Goal: Communication & Community: Answer question/provide support

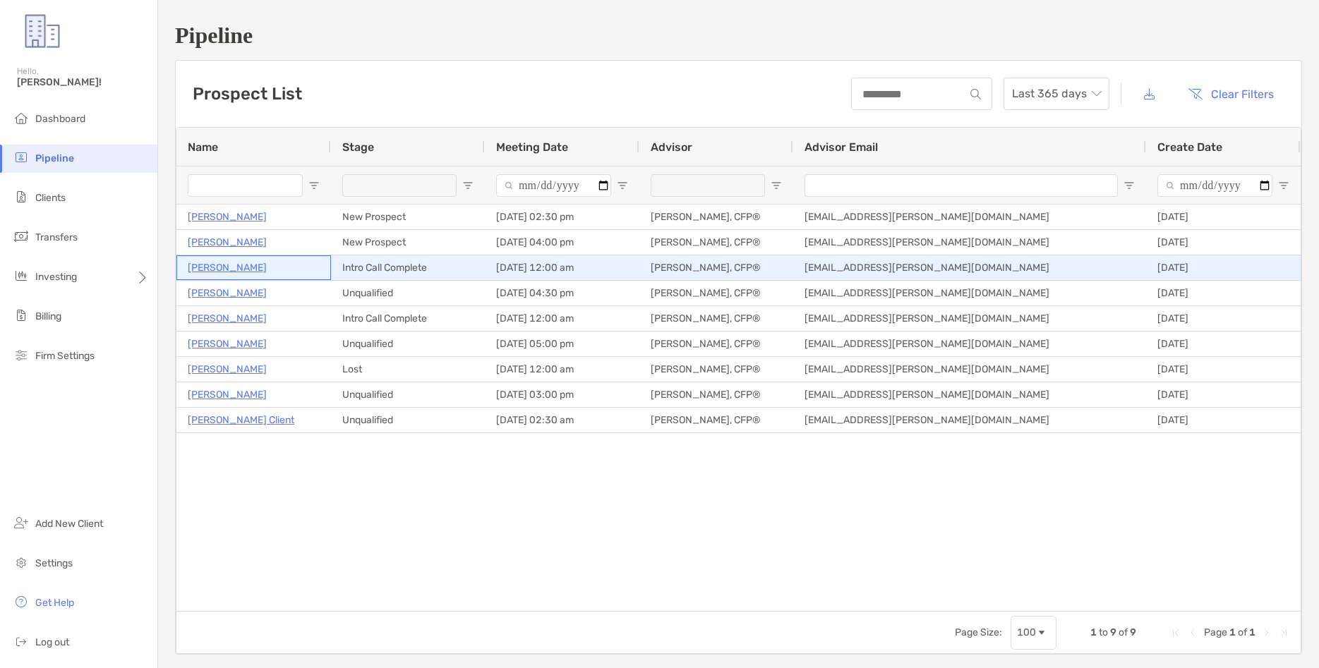
click at [217, 271] on p "[PERSON_NAME]" at bounding box center [227, 268] width 79 height 18
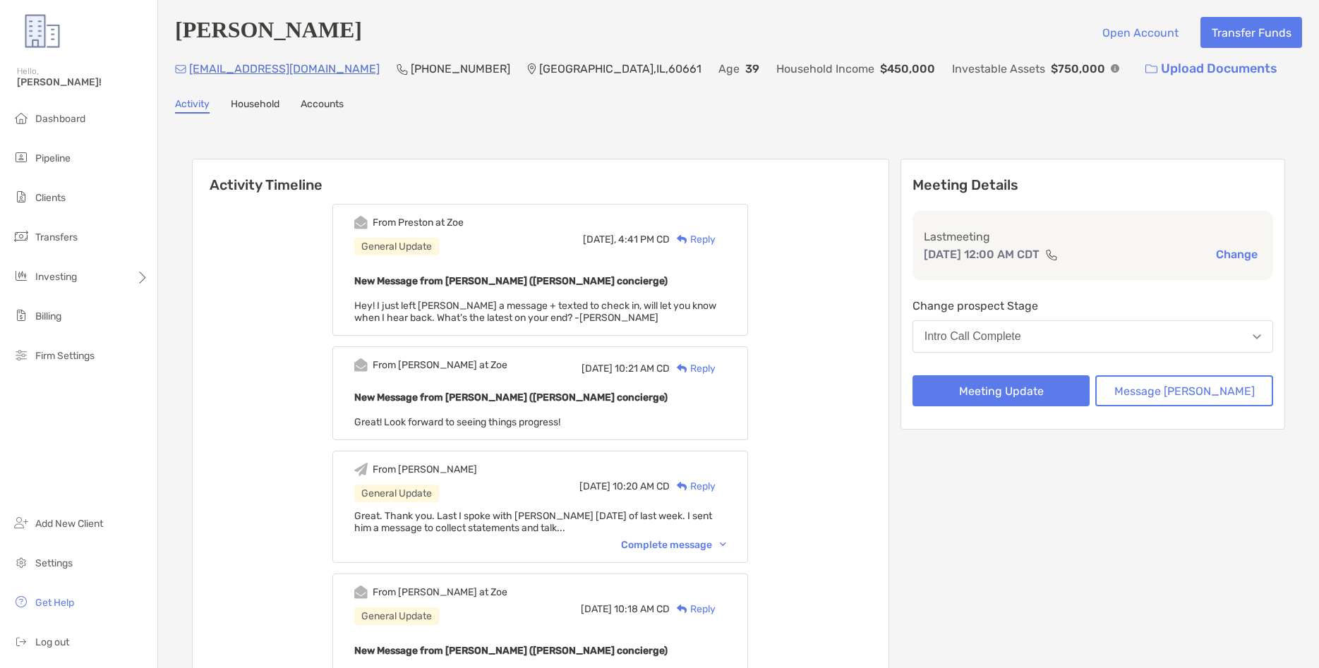
click at [716, 238] on div "Reply" at bounding box center [693, 239] width 46 height 15
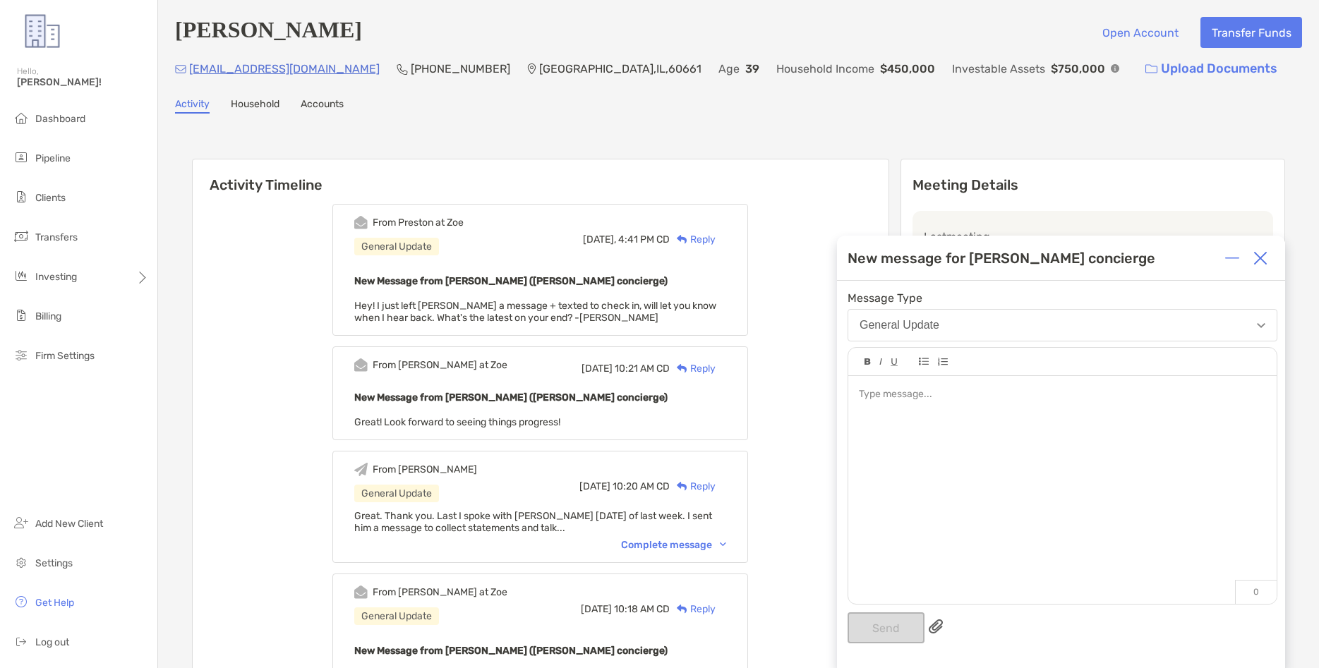
click at [934, 399] on div at bounding box center [1062, 394] width 407 height 15
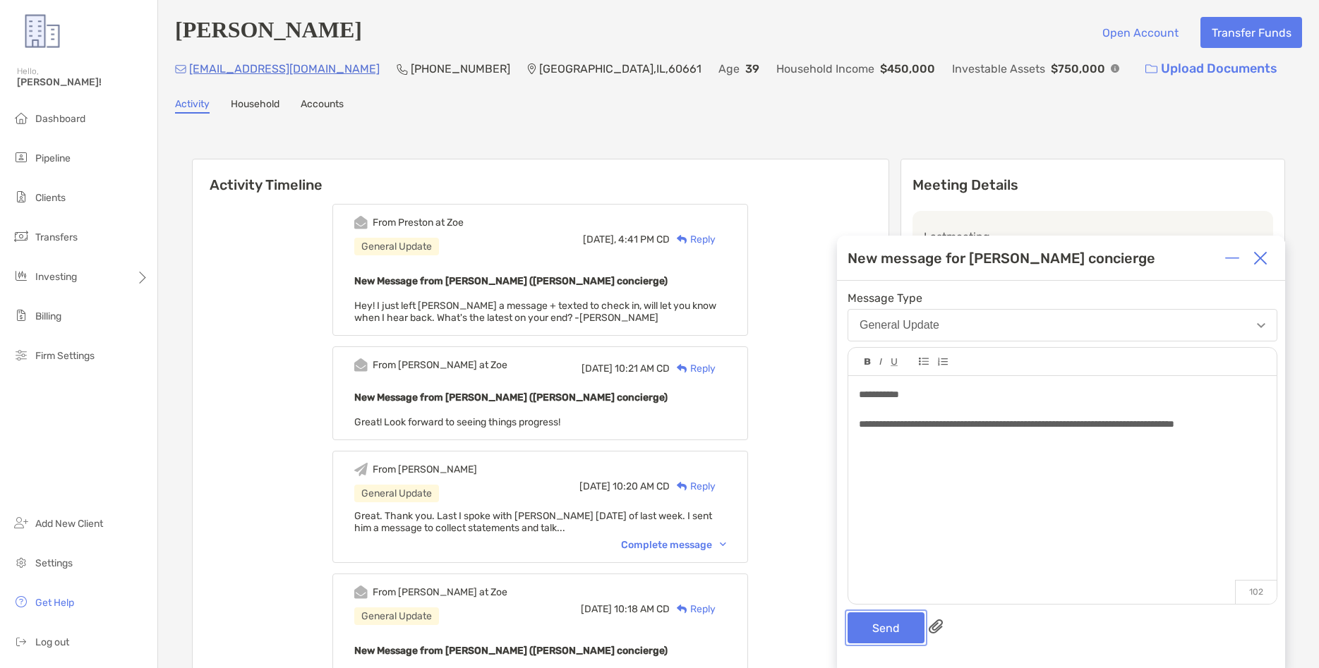
click at [899, 627] on button "Send" at bounding box center [886, 628] width 77 height 31
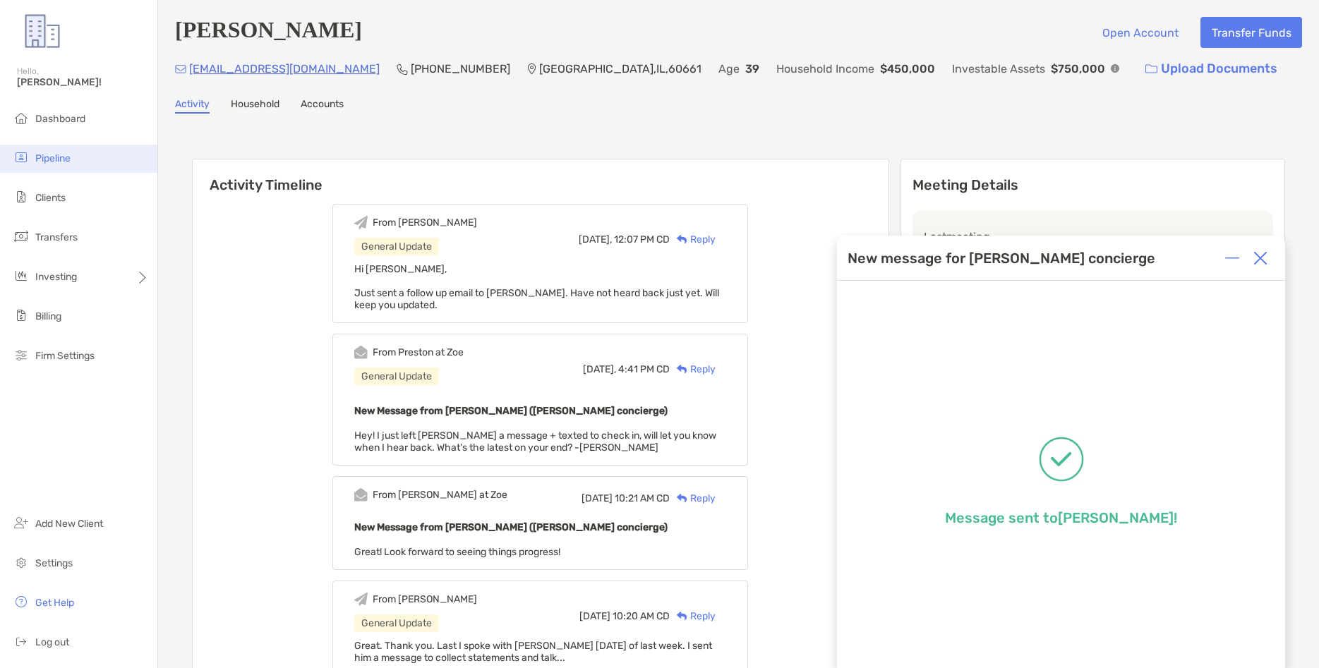
click at [65, 162] on span "Pipeline" at bounding box center [52, 158] width 35 height 12
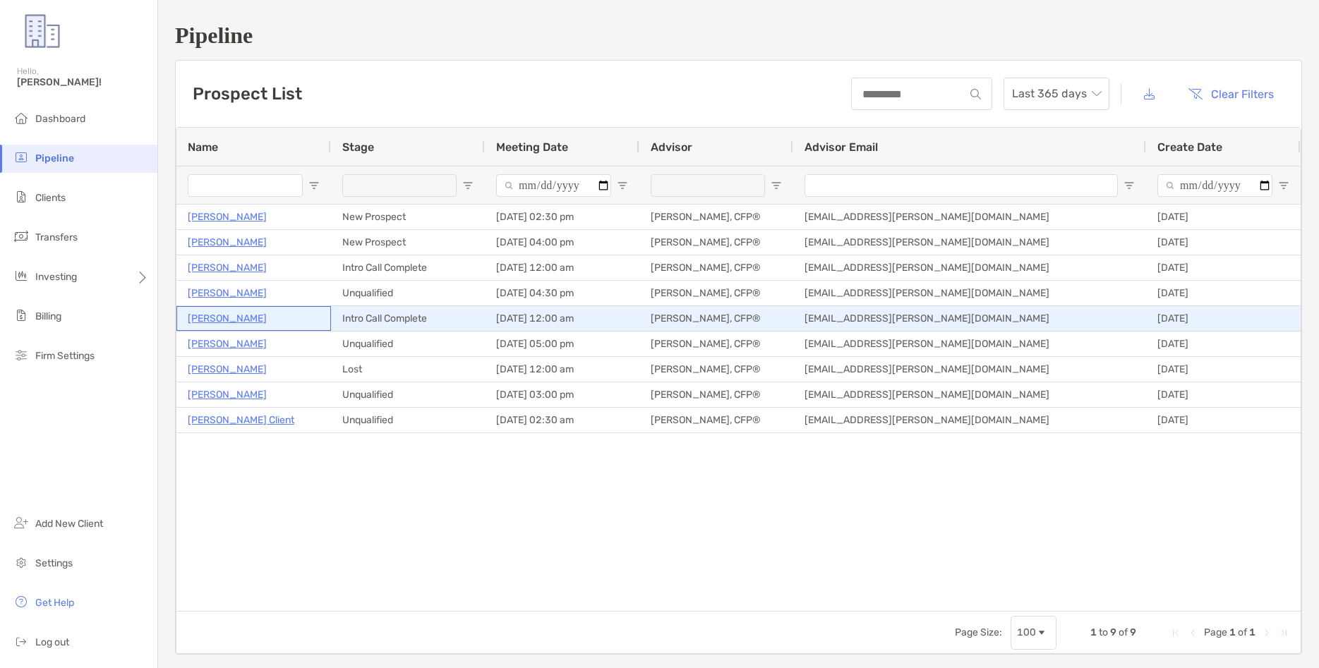
click at [220, 319] on p "[PERSON_NAME]" at bounding box center [227, 319] width 79 height 18
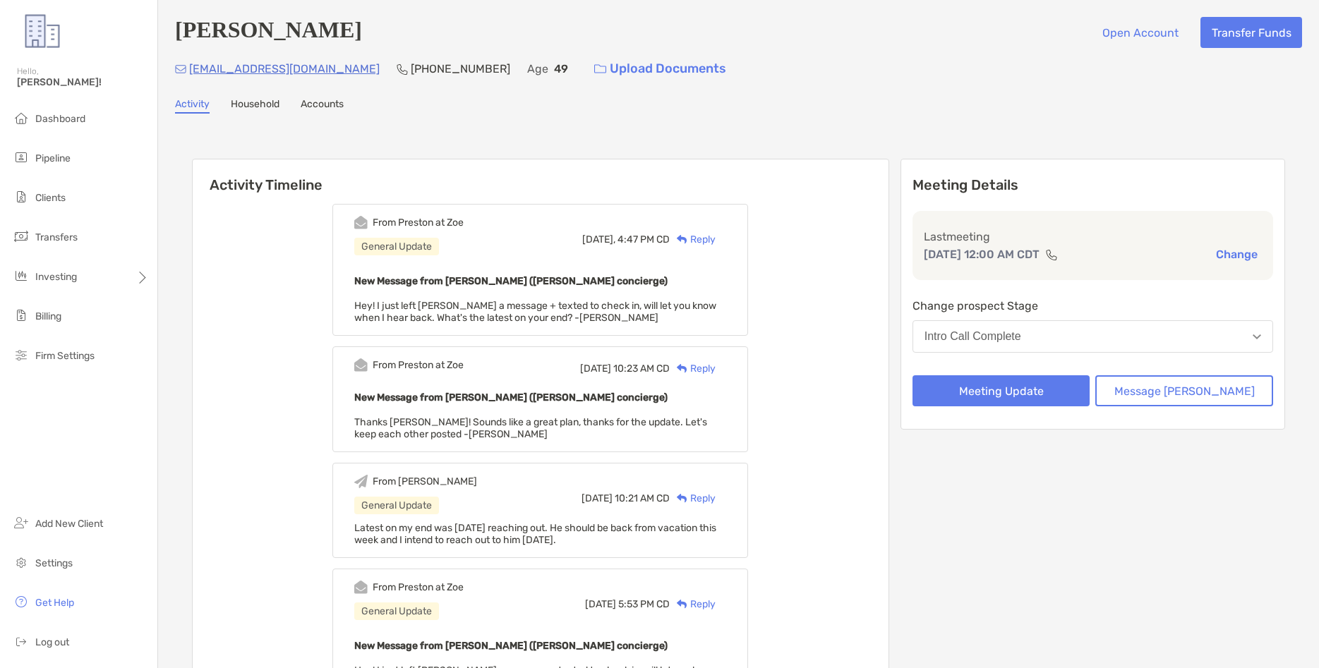
click at [716, 237] on div "Reply" at bounding box center [693, 239] width 46 height 15
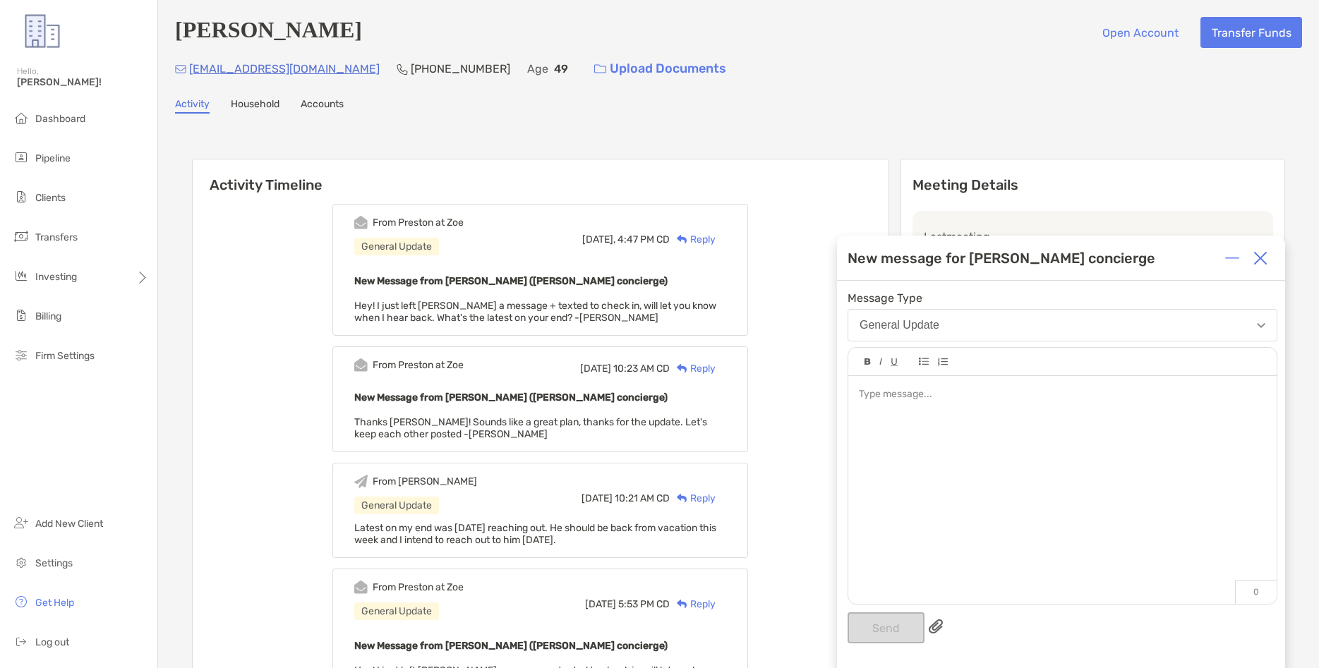
click at [917, 398] on div at bounding box center [1062, 394] width 407 height 15
click at [901, 628] on button "Send" at bounding box center [886, 628] width 77 height 31
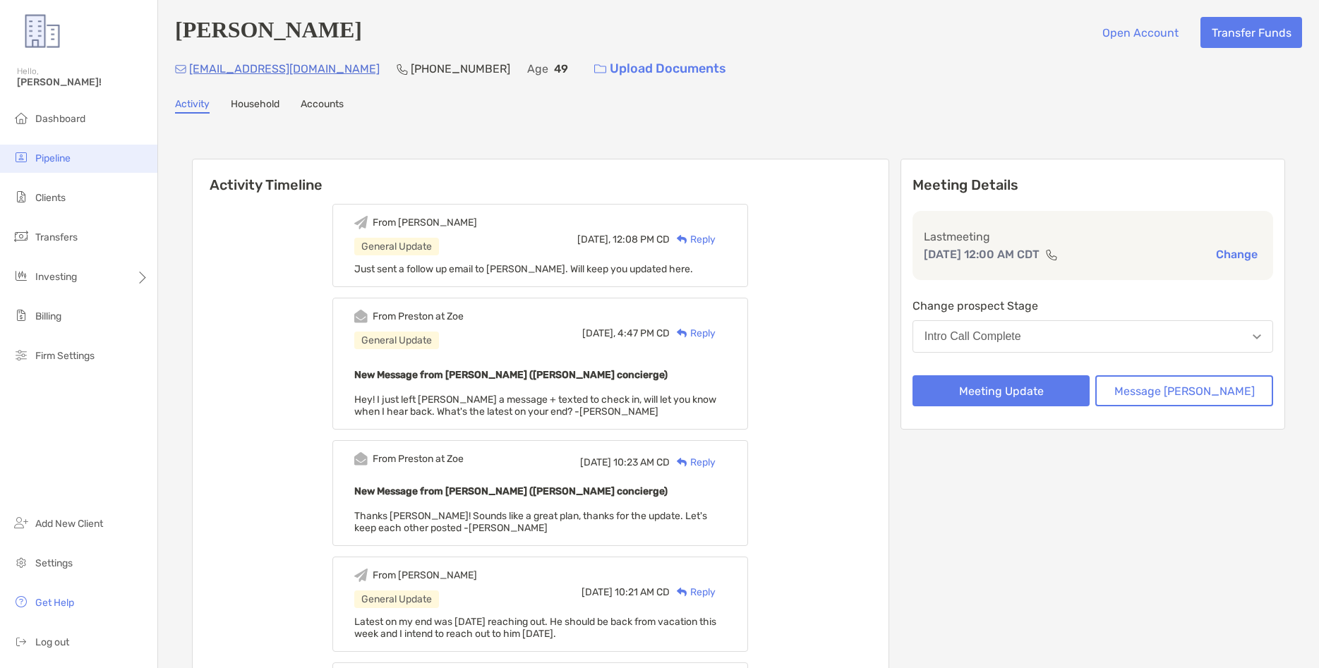
click at [78, 154] on li "Pipeline" at bounding box center [78, 159] width 157 height 28
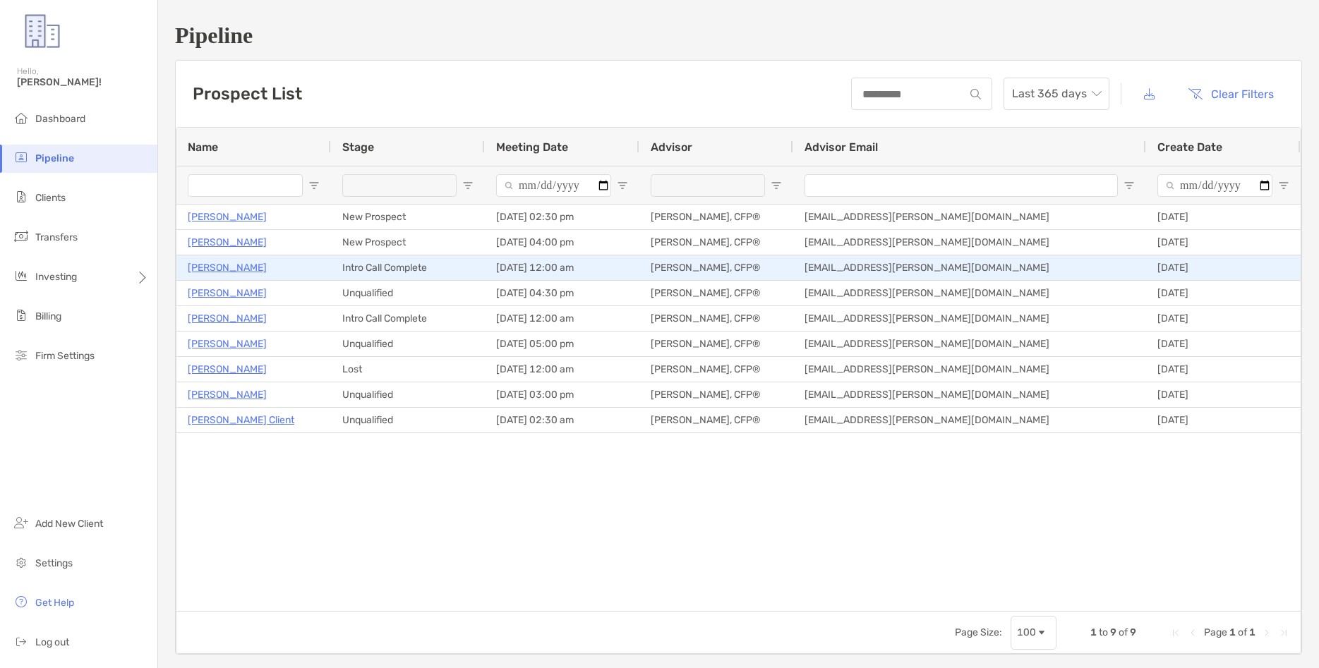
click at [215, 270] on p "[PERSON_NAME]" at bounding box center [227, 268] width 79 height 18
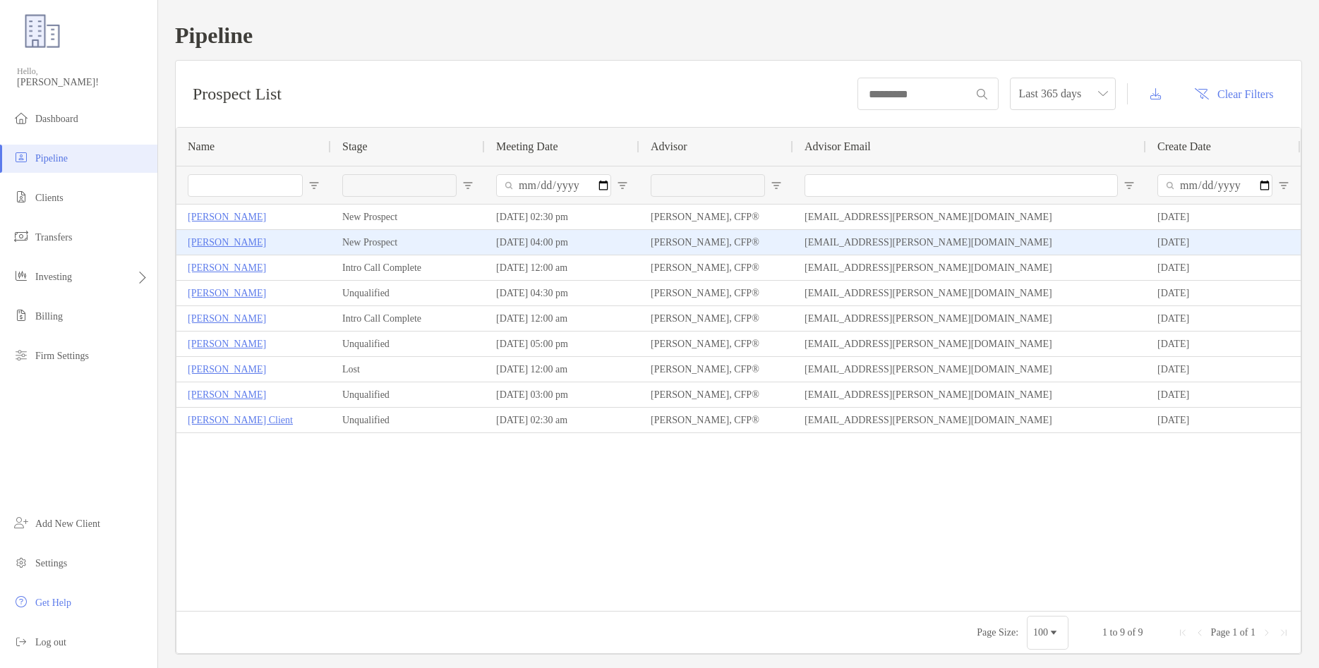
click at [220, 243] on p "Bart Mcpherson" at bounding box center [227, 243] width 78 height 18
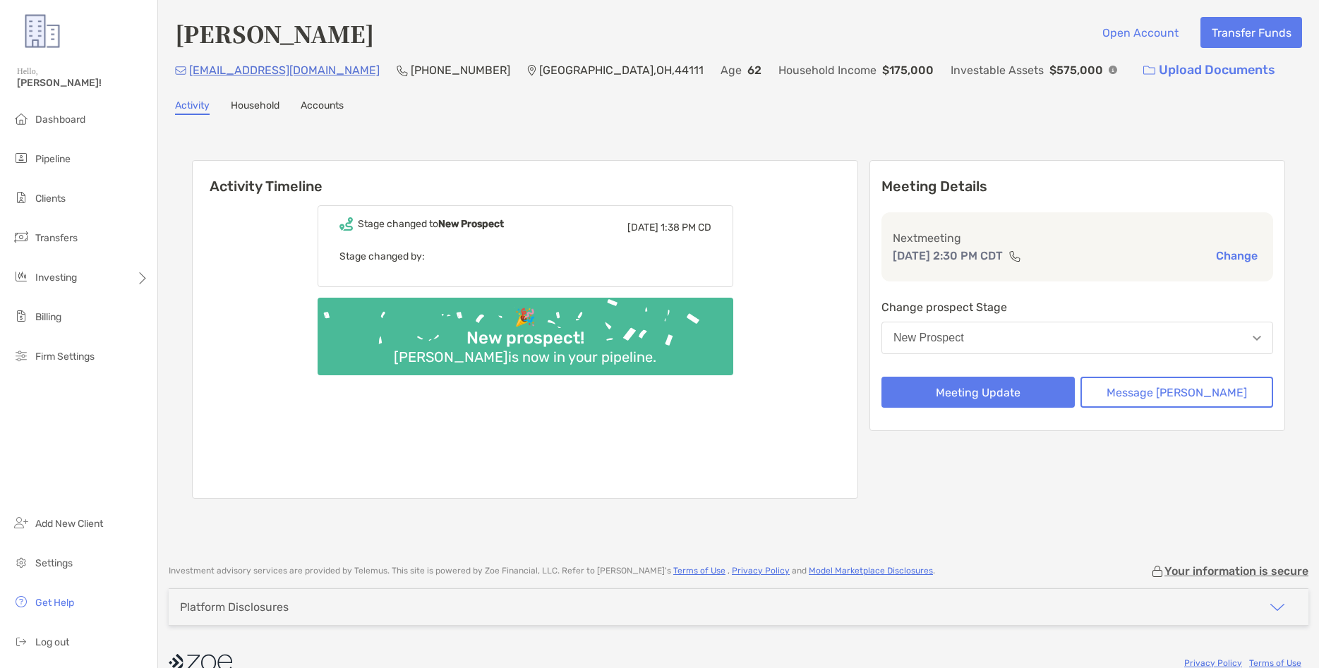
click at [179, 43] on div "Lisa Palmieri Open Account Transfer Funds" at bounding box center [738, 33] width 1127 height 32
